Goal: Transaction & Acquisition: Purchase product/service

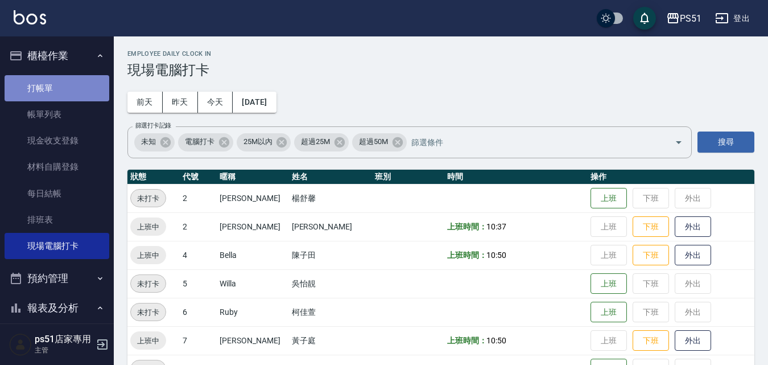
click at [59, 89] on link "打帳單" at bounding box center [57, 88] width 105 height 26
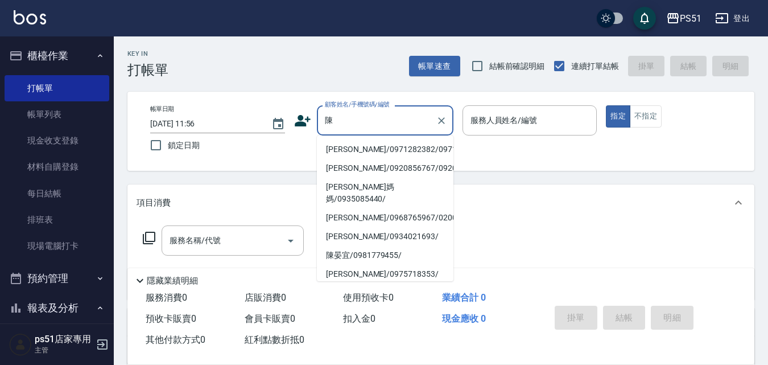
click at [373, 159] on li "[PERSON_NAME]/0971282382/0971282382" at bounding box center [385, 149] width 137 height 19
type input "[PERSON_NAME]/0971282382/0971282382"
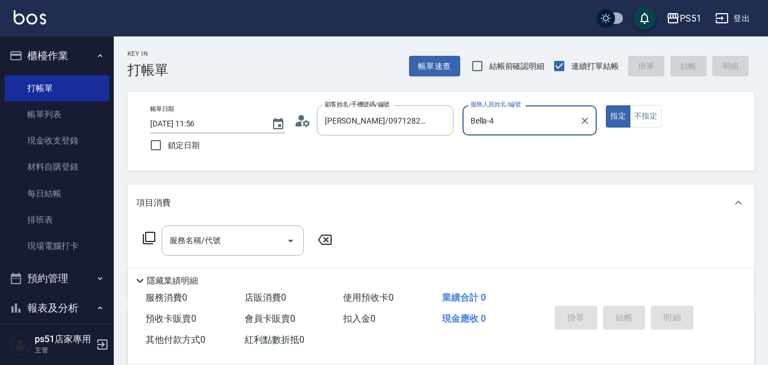
type input "Bella-4"
click at [188, 257] on div "服務名稱/代號 服務名稱/代號" at bounding box center [238, 257] width 203 height 65
click at [193, 241] on div "服務名稱/代號 服務名稱/代號" at bounding box center [233, 240] width 142 height 30
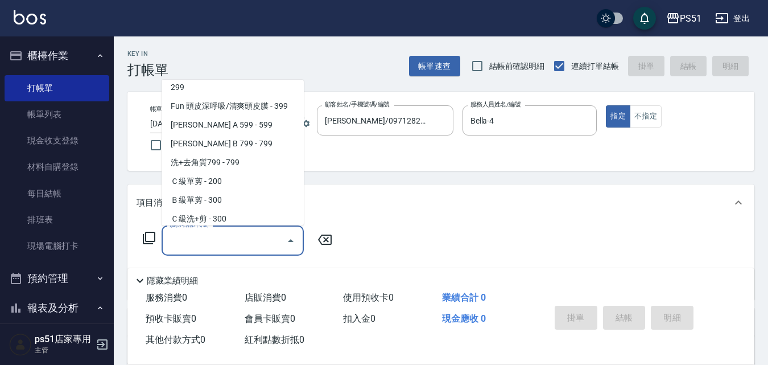
scroll to position [266, 0]
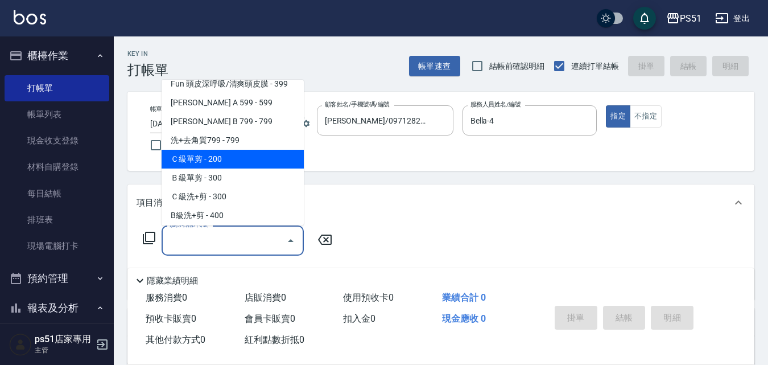
click at [230, 163] on span "Ｃ級單剪 - 200" at bounding box center [233, 159] width 142 height 19
type input "Ｃ級單剪(201)"
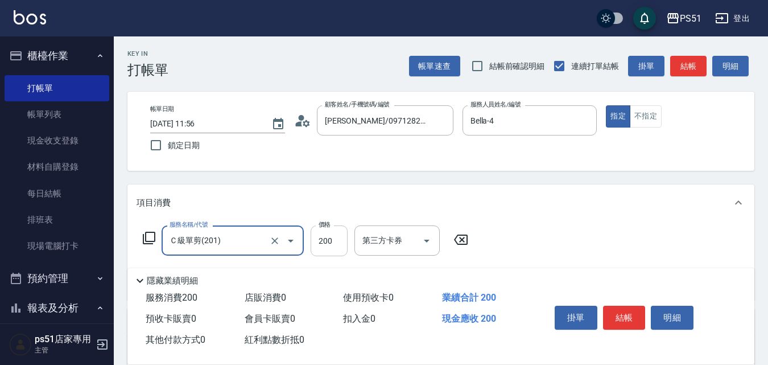
click at [327, 239] on input "200" at bounding box center [329, 240] width 37 height 31
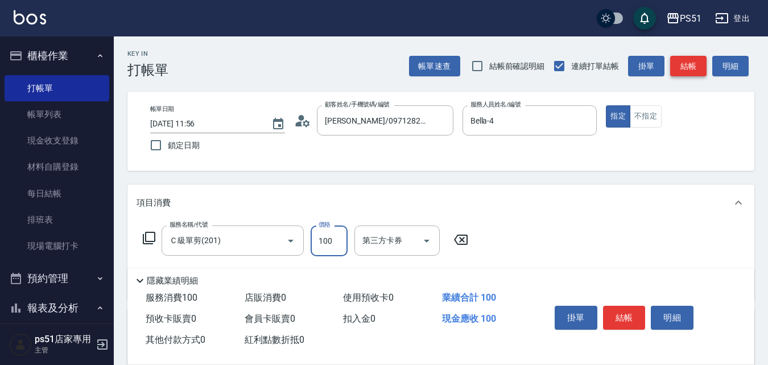
type input "100"
click at [692, 59] on button "結帳" at bounding box center [688, 66] width 36 height 21
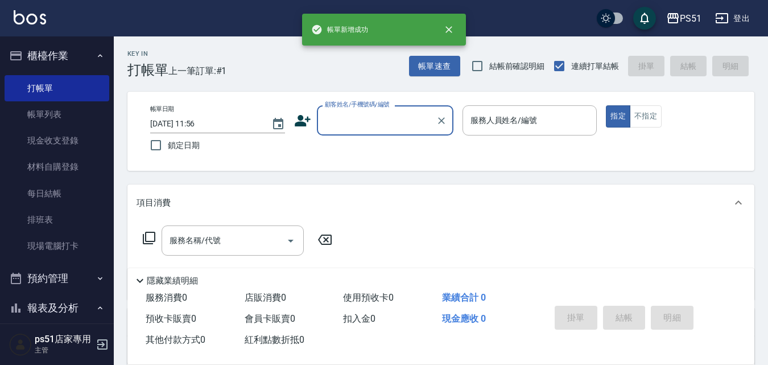
scroll to position [0, 0]
click at [389, 122] on input "顧客姓名/手機號碼/編號" at bounding box center [376, 120] width 109 height 20
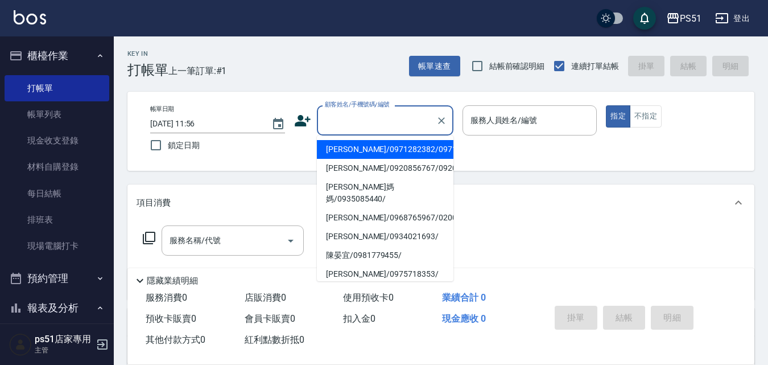
click at [377, 149] on li "[PERSON_NAME]/0971282382/0971282382" at bounding box center [385, 149] width 137 height 19
type input "[PERSON_NAME]/0971282382/0971282382"
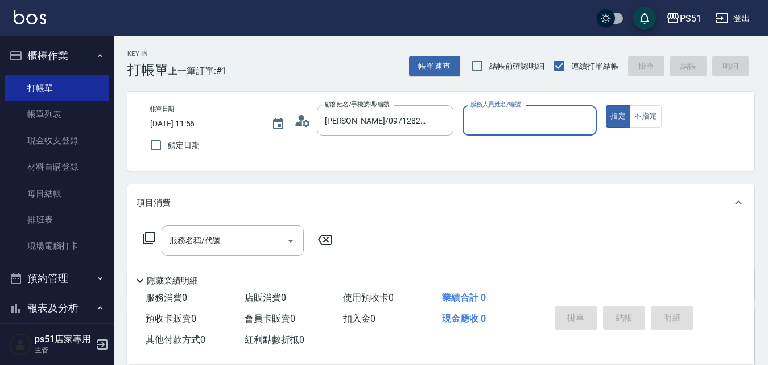
type input "Bella-4"
click at [507, 121] on input "Bella-4" at bounding box center [530, 120] width 125 height 20
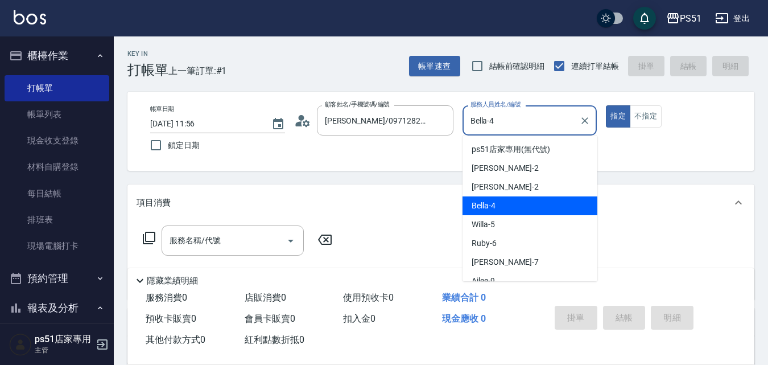
click at [496, 205] on div "Bella -4" at bounding box center [530, 205] width 135 height 19
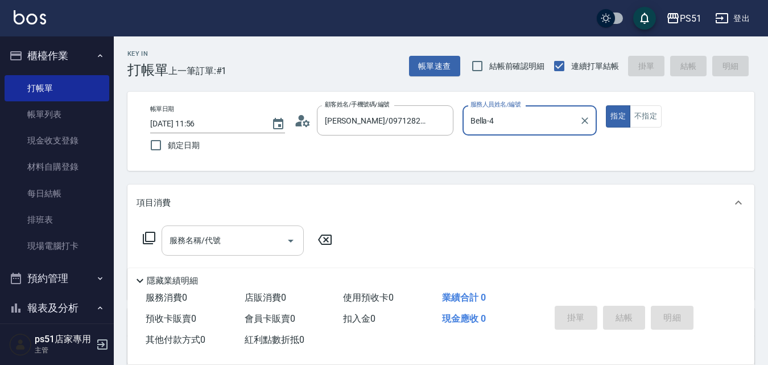
click at [278, 234] on input "服務名稱/代號" at bounding box center [224, 240] width 115 height 20
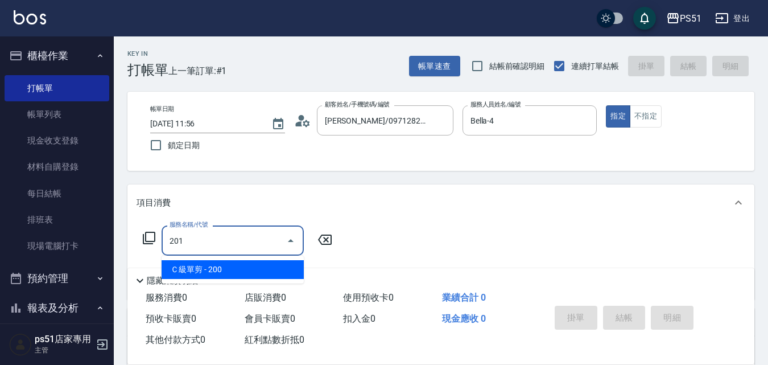
click at [216, 264] on span "Ｃ級單剪 - 200" at bounding box center [233, 269] width 142 height 19
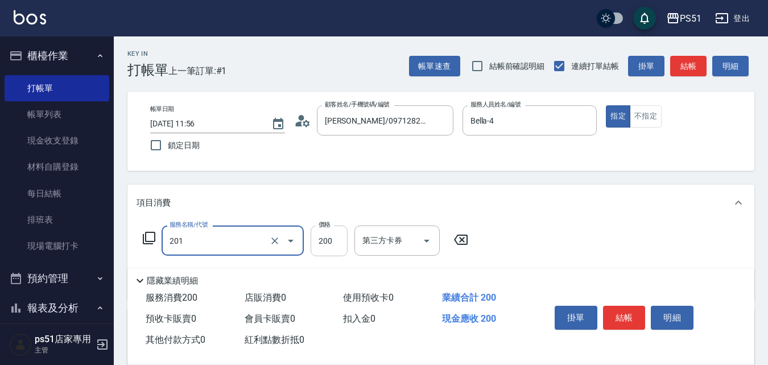
click at [324, 248] on input "200" at bounding box center [329, 240] width 37 height 31
type input "Ｃ級單剪(201)"
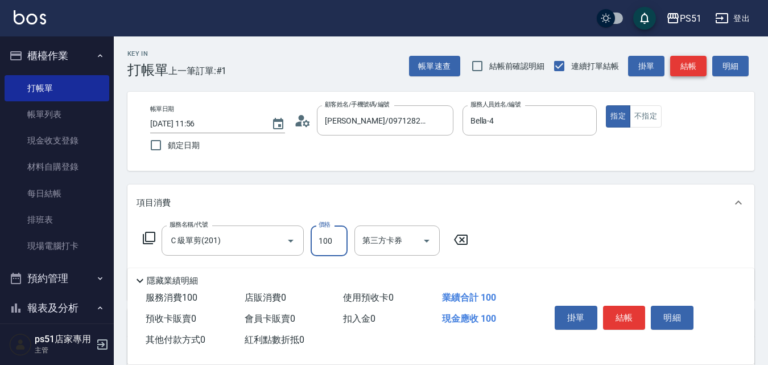
type input "100"
click at [674, 66] on button "結帳" at bounding box center [688, 66] width 36 height 21
